Goal: Communication & Community: Answer question/provide support

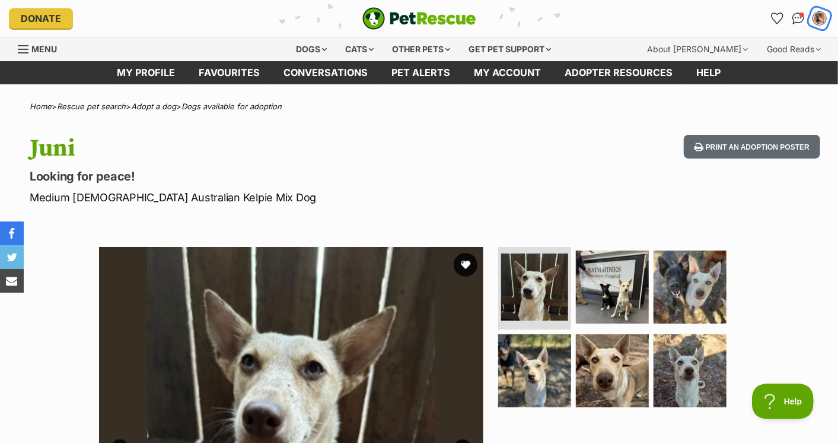
click at [818, 18] on img "My account" at bounding box center [819, 18] width 15 height 15
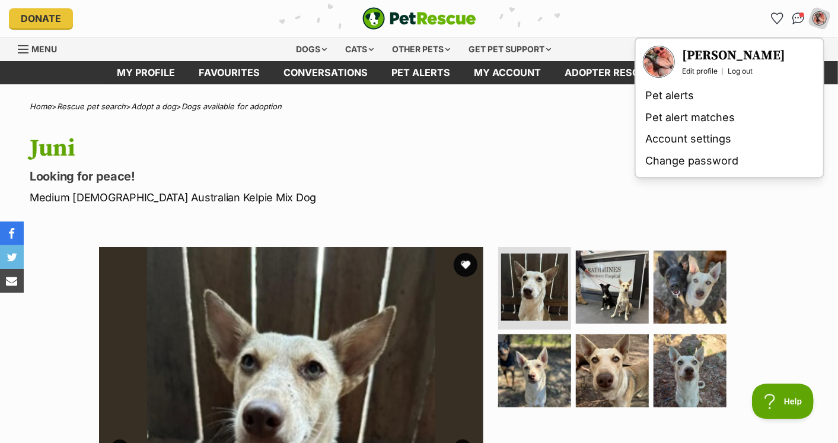
click at [653, 56] on img "Your profile" at bounding box center [659, 62] width 30 height 30
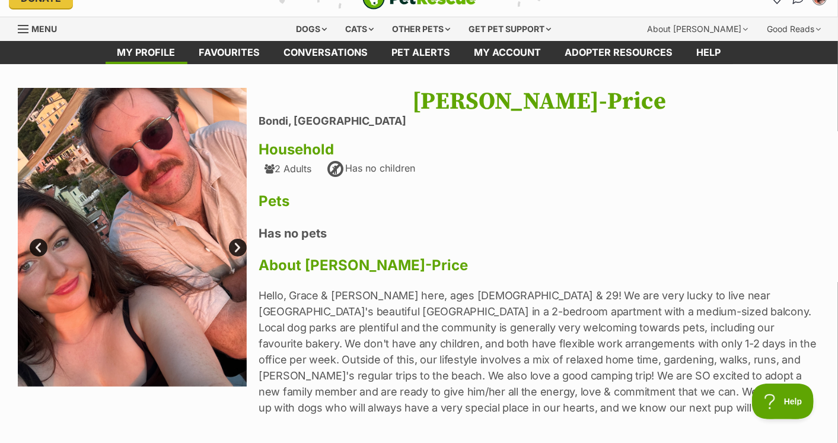
click at [238, 241] on link "Next" at bounding box center [238, 248] width 18 height 18
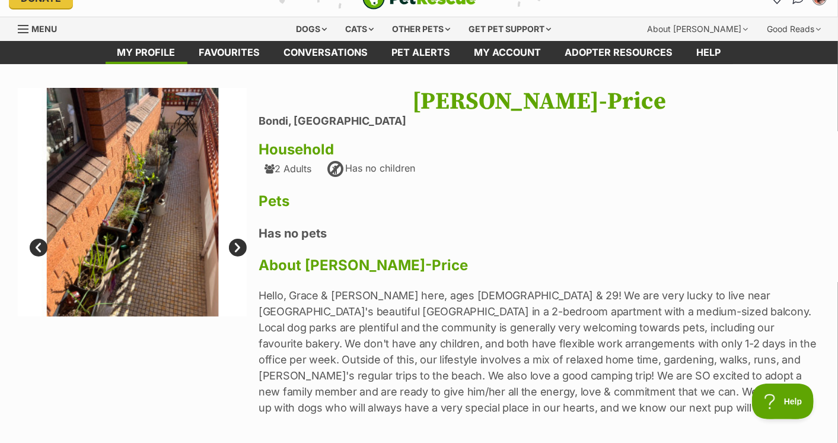
click at [237, 241] on link "Next" at bounding box center [238, 248] width 18 height 18
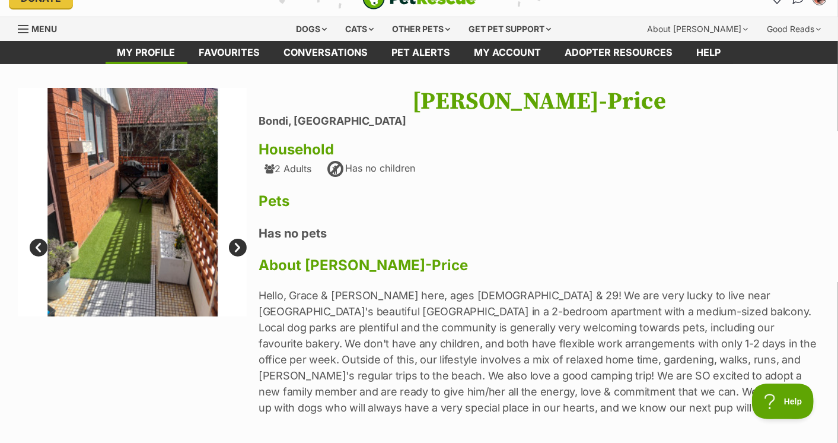
click at [237, 241] on link "Next" at bounding box center [238, 248] width 18 height 18
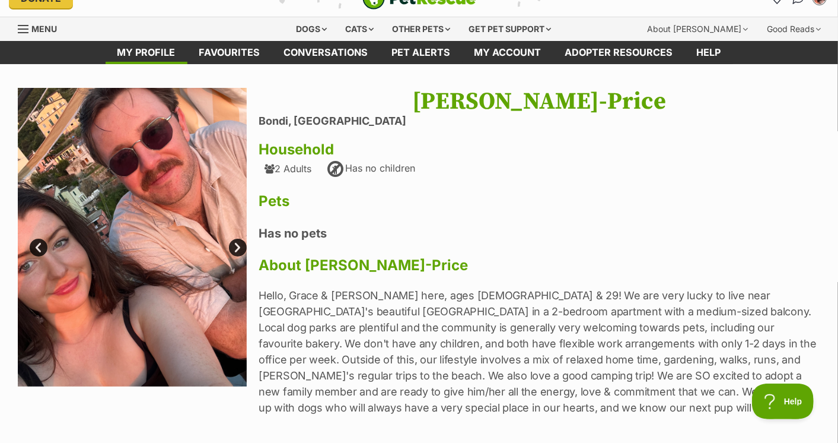
click at [237, 241] on link "Next" at bounding box center [238, 248] width 18 height 18
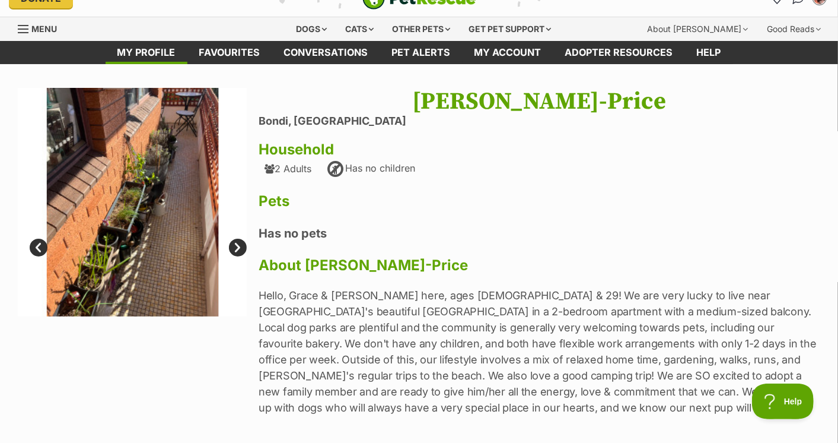
click at [34, 248] on link "Prev" at bounding box center [39, 248] width 18 height 18
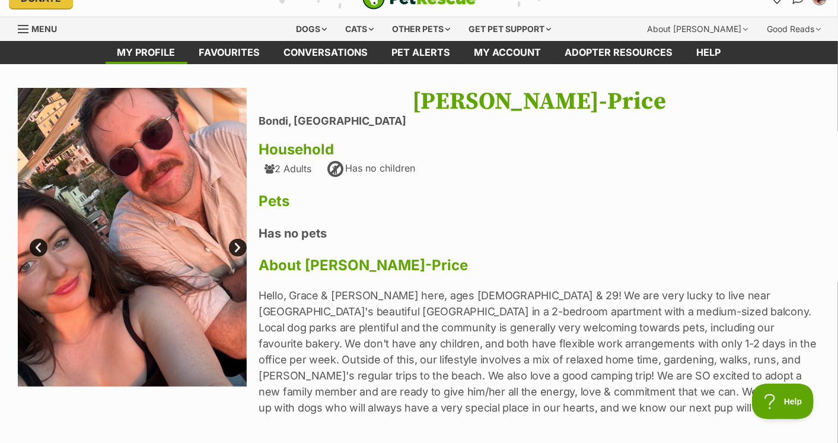
click at [236, 246] on link "Next" at bounding box center [238, 248] width 18 height 18
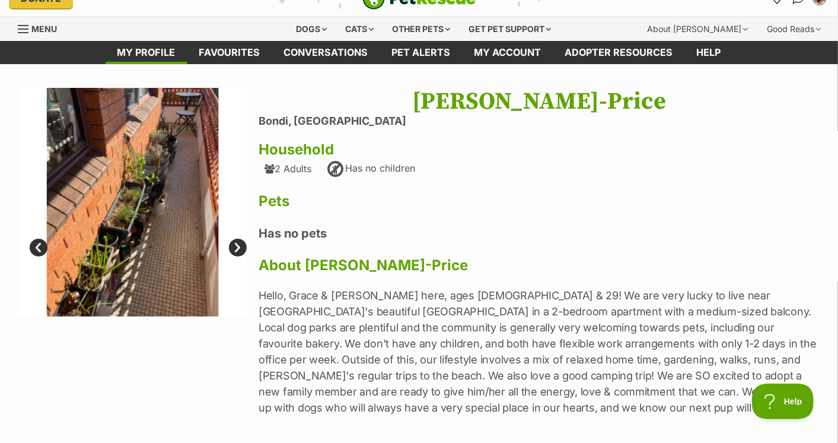
click at [236, 246] on link "Next" at bounding box center [238, 248] width 18 height 18
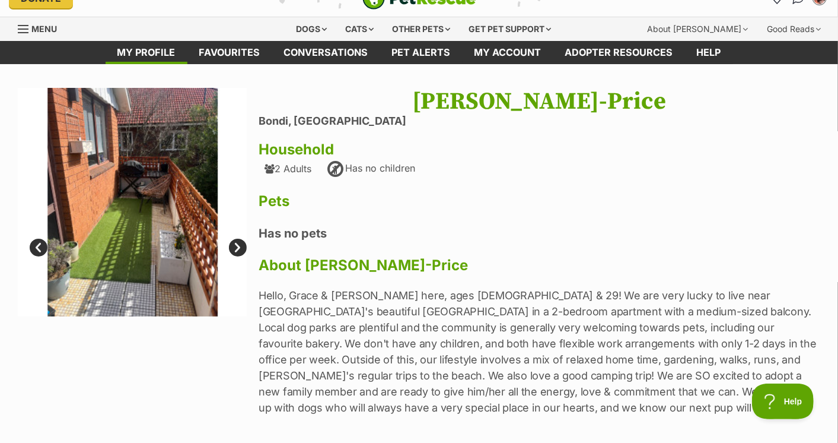
click at [236, 246] on link "Next" at bounding box center [238, 248] width 18 height 18
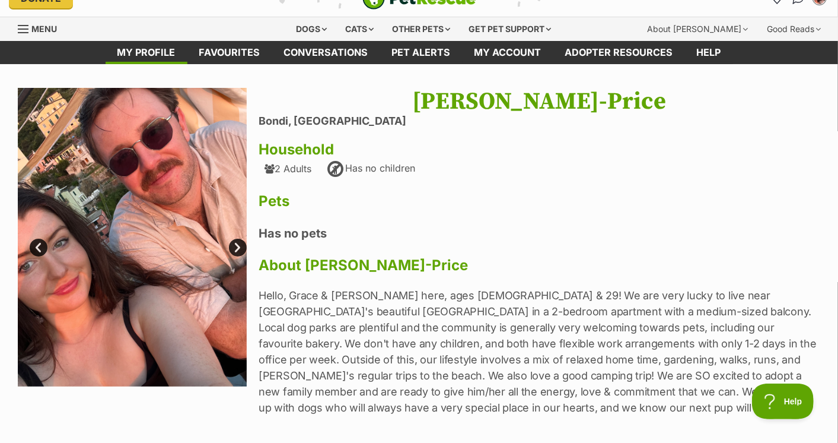
click at [236, 246] on link "Next" at bounding box center [238, 248] width 18 height 18
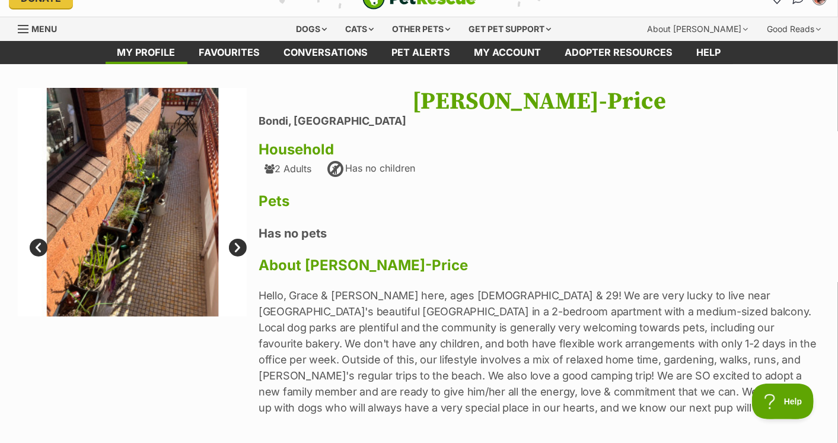
click at [236, 246] on link "Next" at bounding box center [238, 248] width 18 height 18
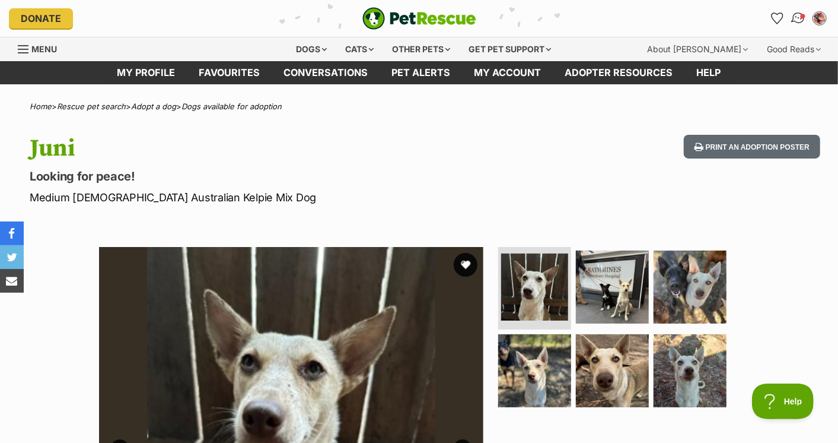
click at [803, 14] on span "Conversations" at bounding box center [803, 16] width 6 height 6
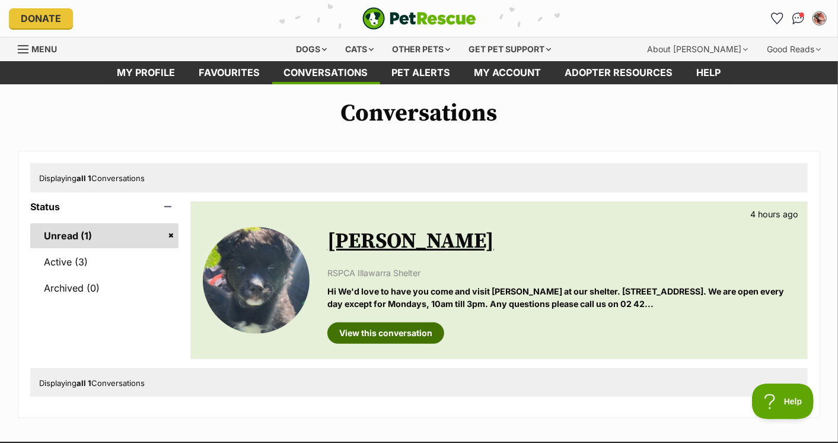
click at [384, 333] on link "View this conversation" at bounding box center [386, 332] width 117 height 21
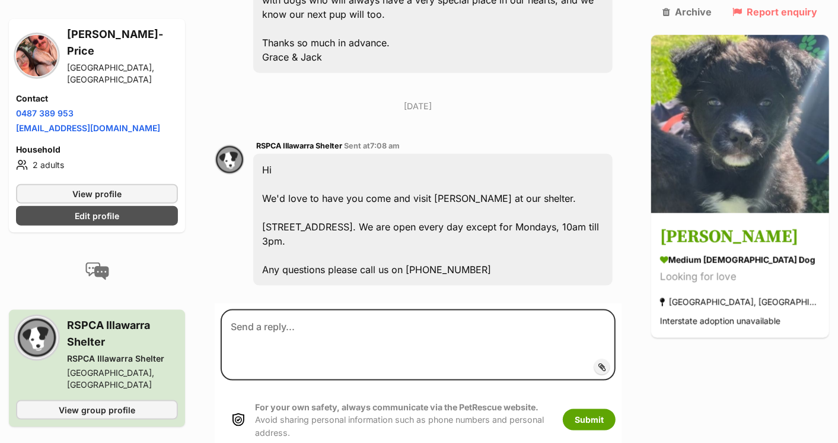
scroll to position [719, 0]
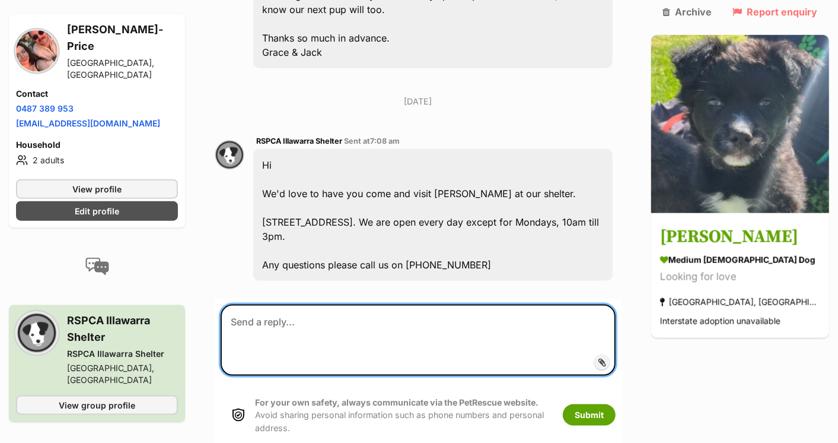
click at [393, 316] on textarea at bounding box center [418, 339] width 395 height 71
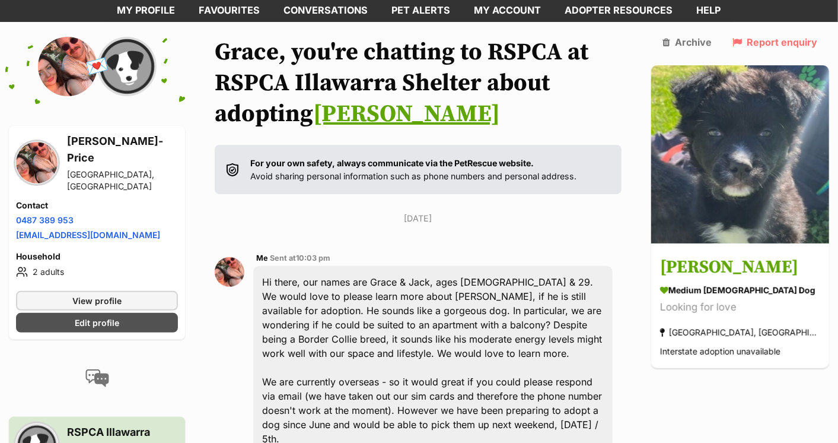
scroll to position [0, 0]
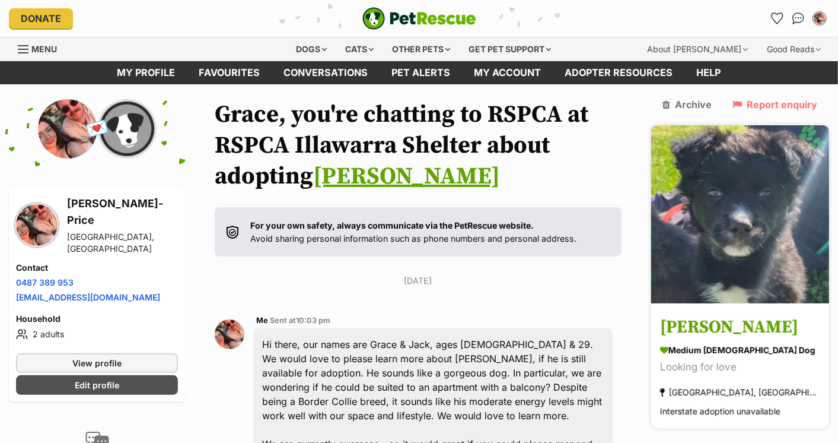
click at [725, 344] on div "medium male Dog" at bounding box center [740, 350] width 160 height 12
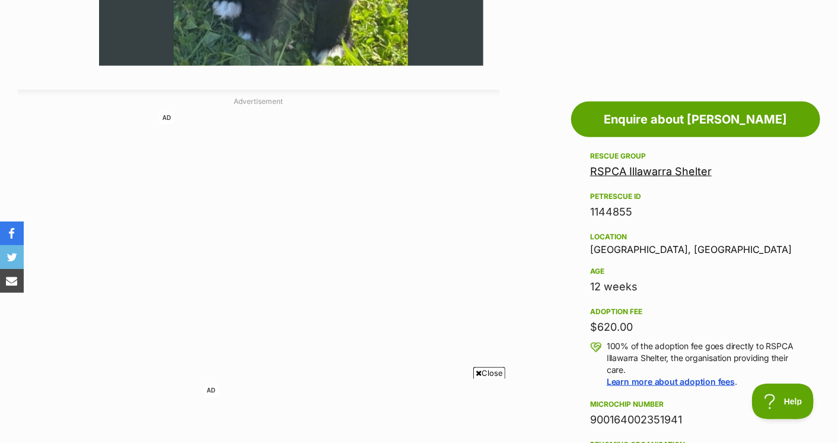
scroll to position [36, 0]
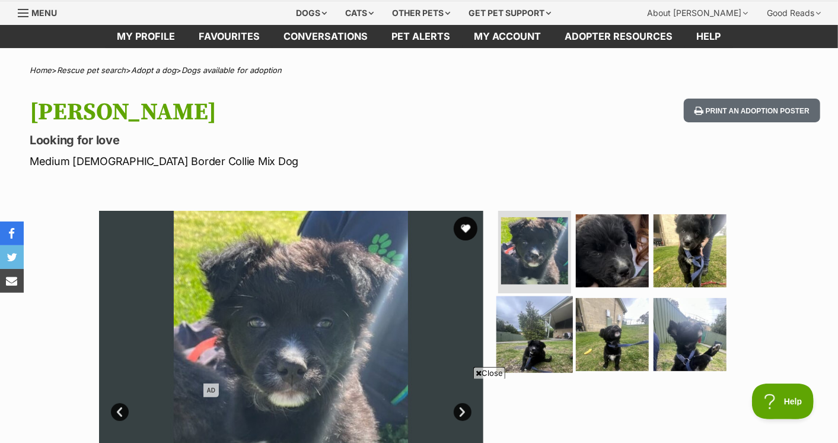
click at [563, 325] on img at bounding box center [535, 334] width 77 height 77
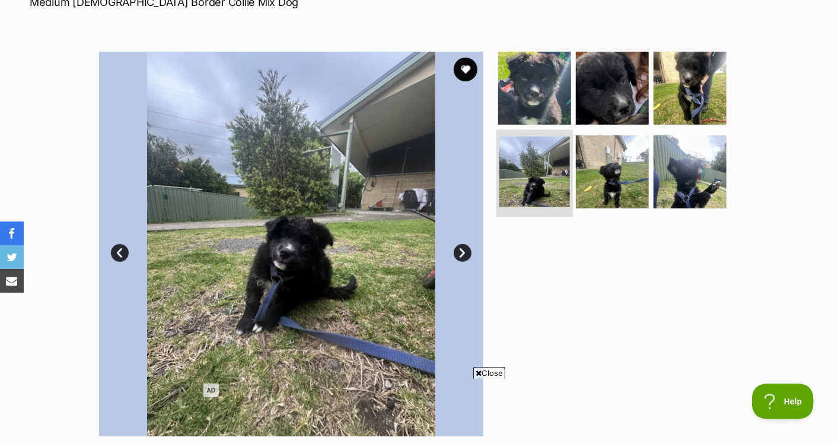
scroll to position [235, 0]
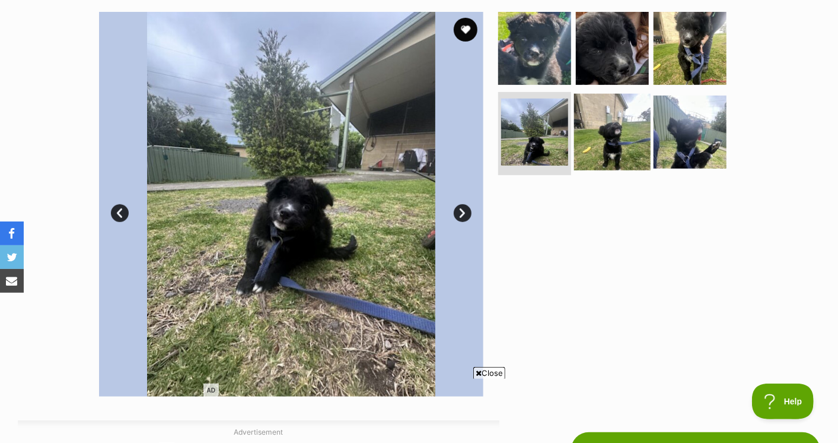
click at [627, 158] on img at bounding box center [612, 132] width 77 height 77
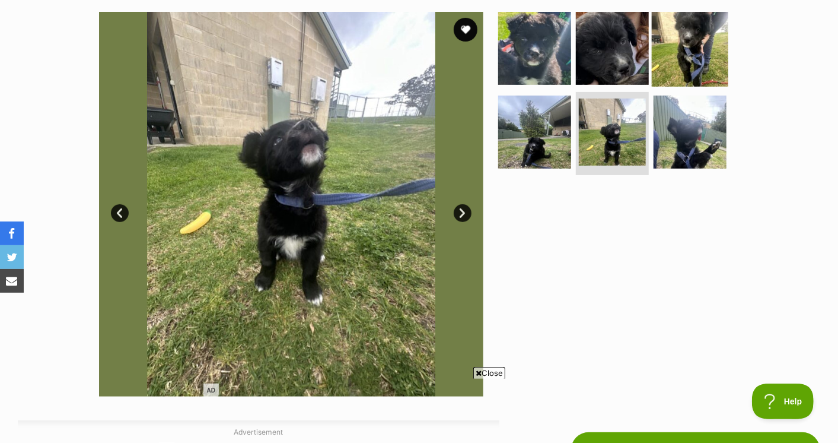
click at [688, 63] on img at bounding box center [690, 47] width 77 height 77
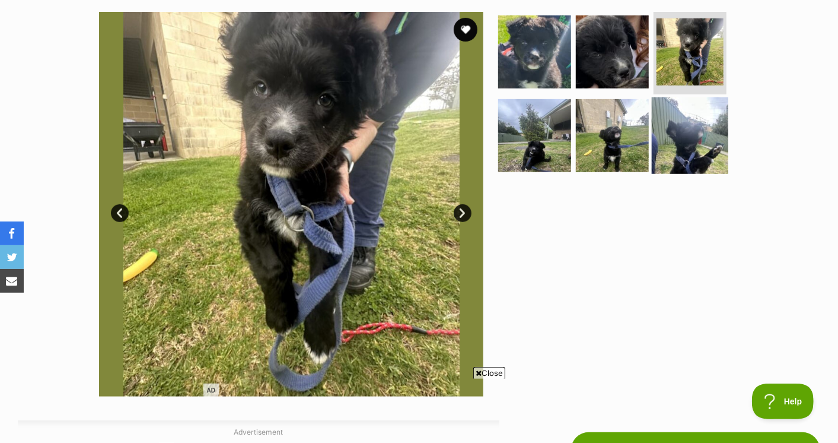
click at [681, 129] on img at bounding box center [690, 135] width 77 height 77
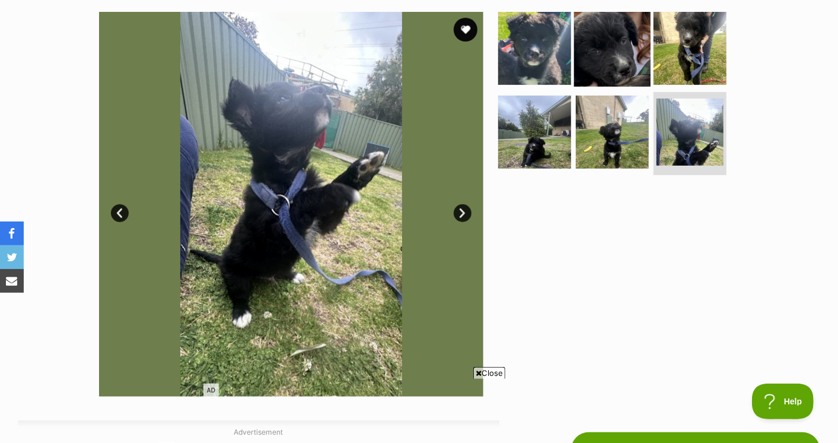
click at [611, 66] on img at bounding box center [612, 47] width 77 height 77
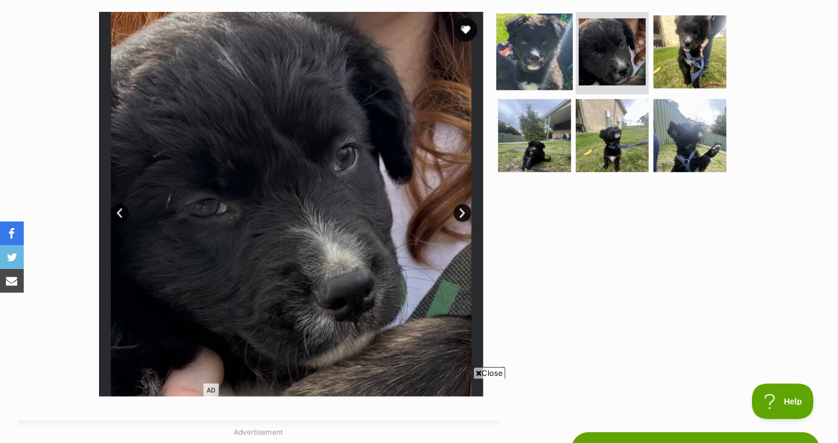
click at [558, 65] on img at bounding box center [535, 51] width 77 height 77
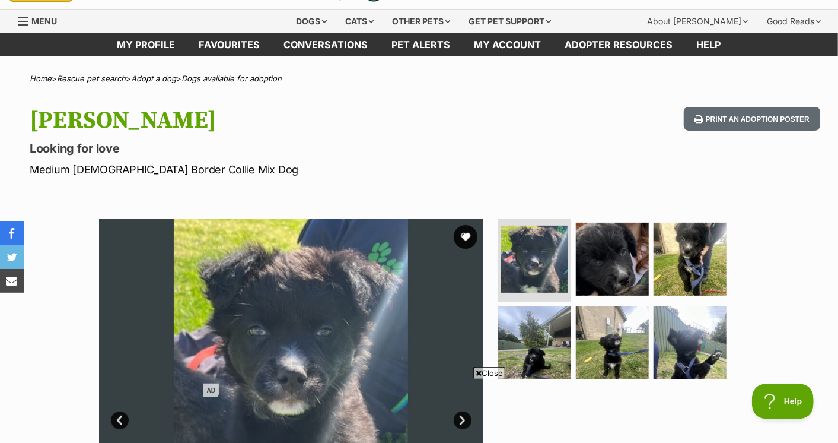
scroll to position [0, 0]
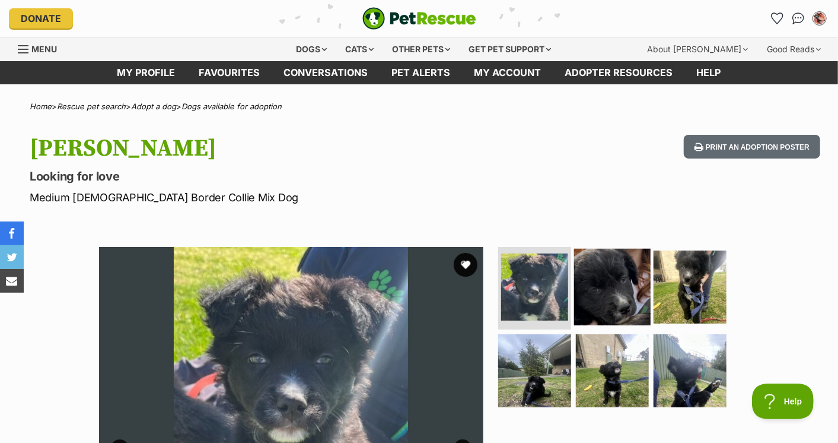
click at [631, 308] on img at bounding box center [612, 286] width 77 height 77
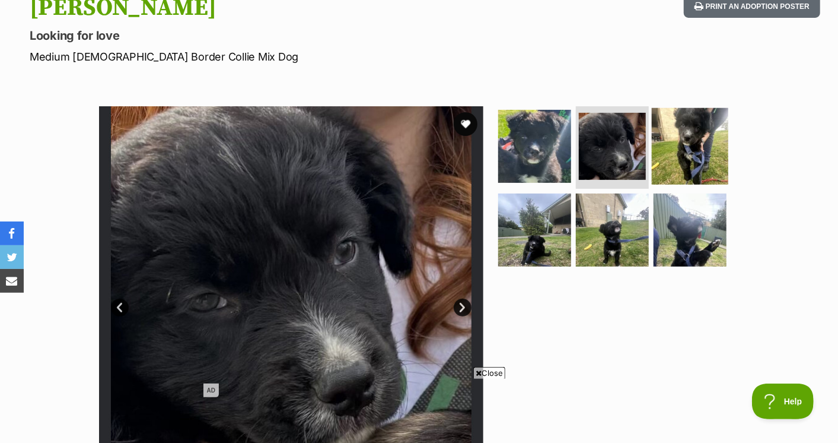
scroll to position [208, 0]
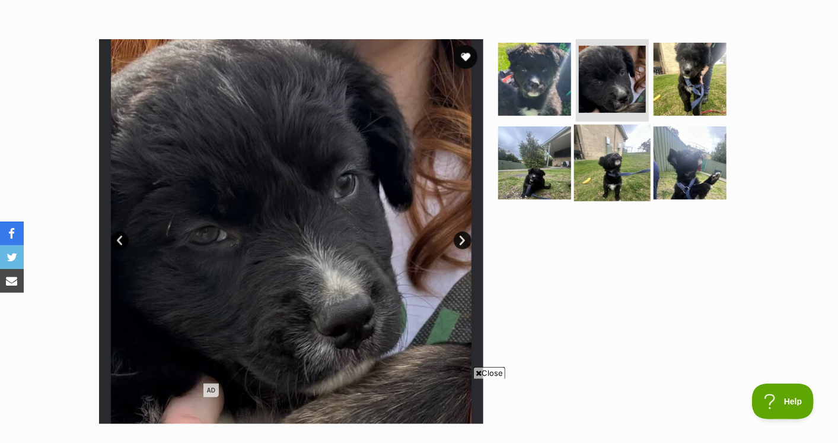
click at [622, 153] on img at bounding box center [612, 163] width 77 height 77
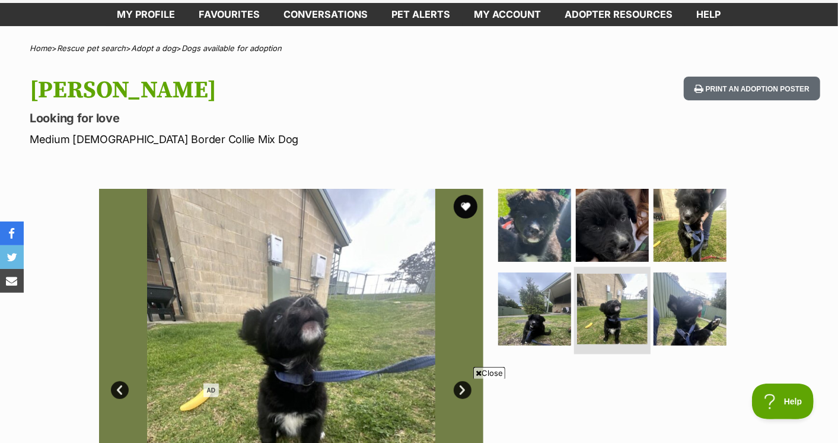
scroll to position [0, 0]
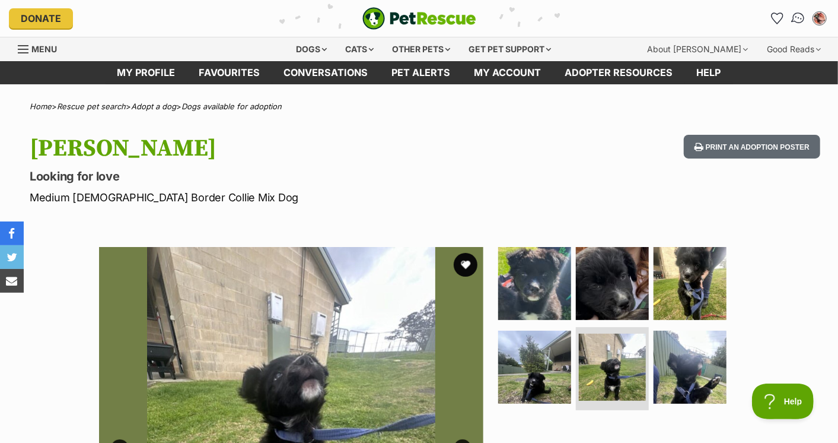
click at [793, 14] on img "Conversations" at bounding box center [799, 18] width 16 height 15
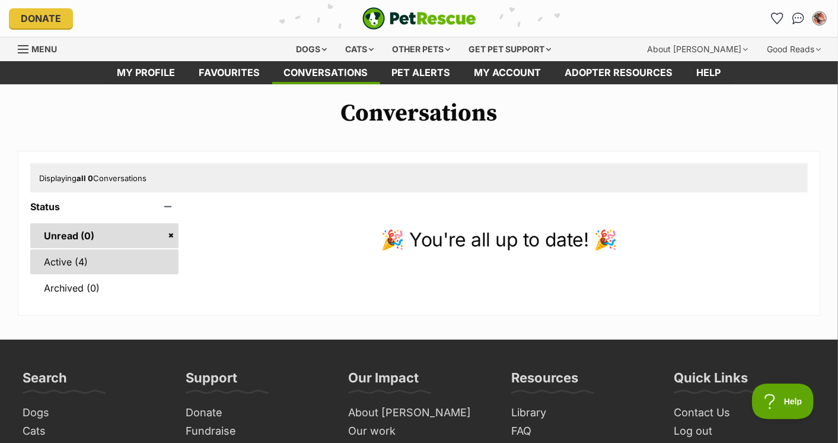
click at [141, 258] on link "Active (4)" at bounding box center [104, 261] width 148 height 25
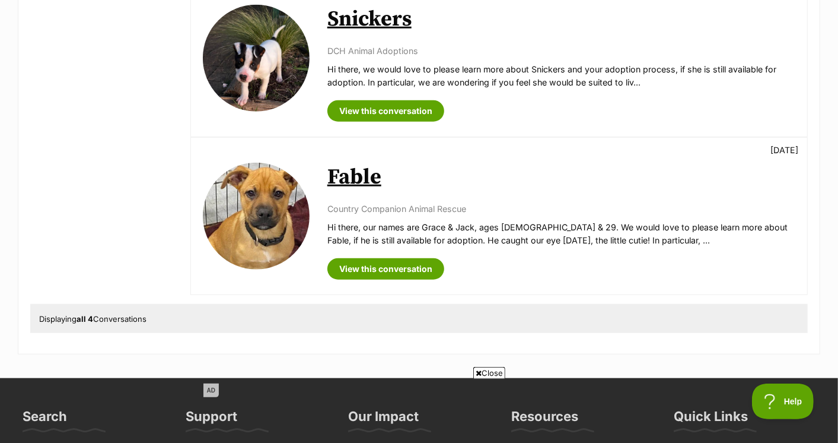
scroll to position [532, 0]
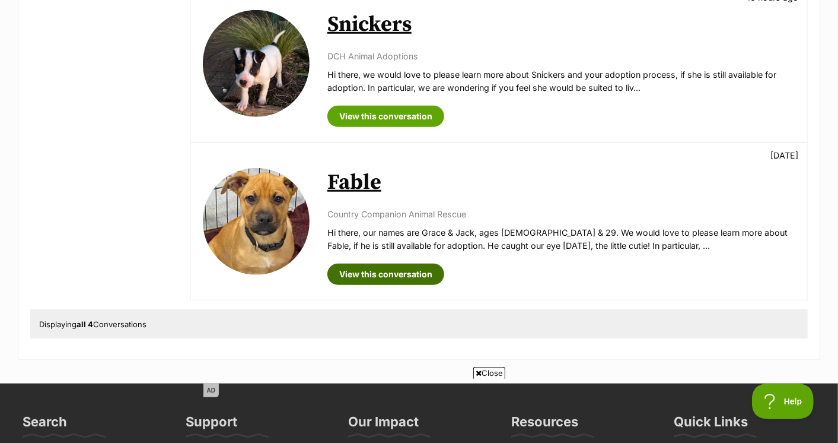
click at [349, 271] on link "View this conversation" at bounding box center [386, 273] width 117 height 21
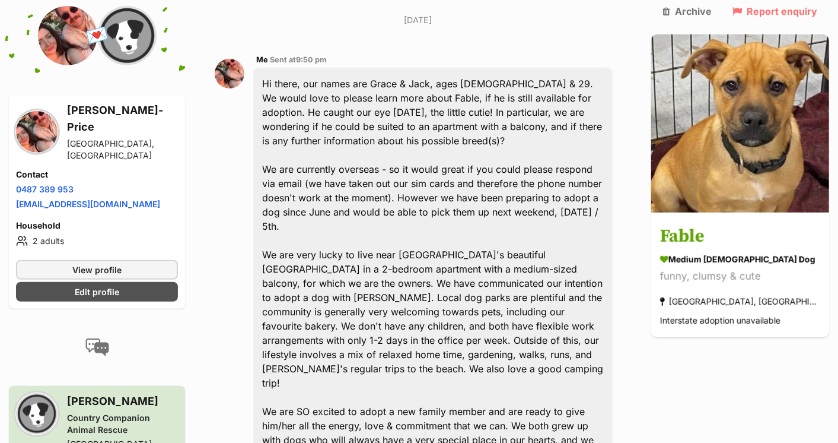
scroll to position [297, 0]
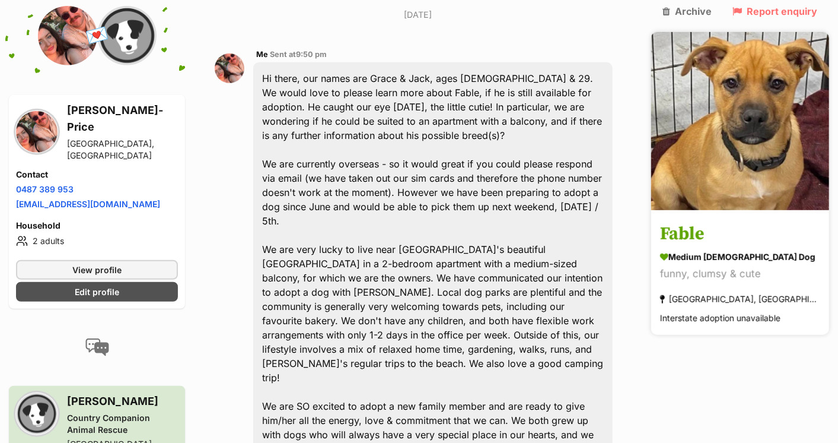
click at [775, 221] on h3 "Fable" at bounding box center [740, 234] width 160 height 27
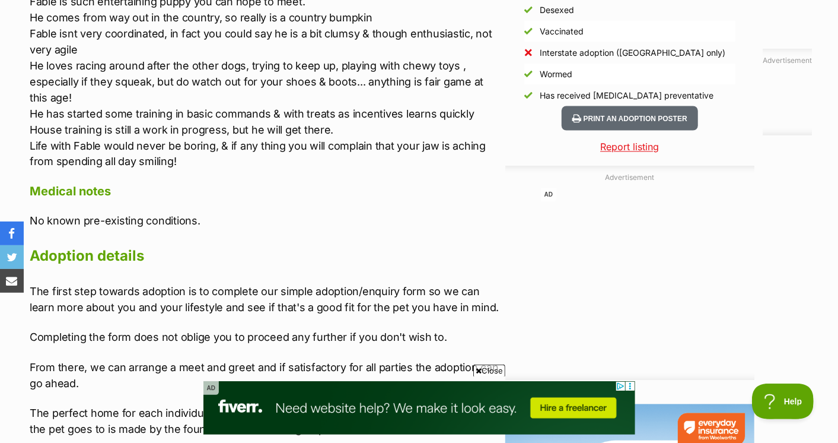
scroll to position [1231, 0]
